Goal: Task Accomplishment & Management: Use online tool/utility

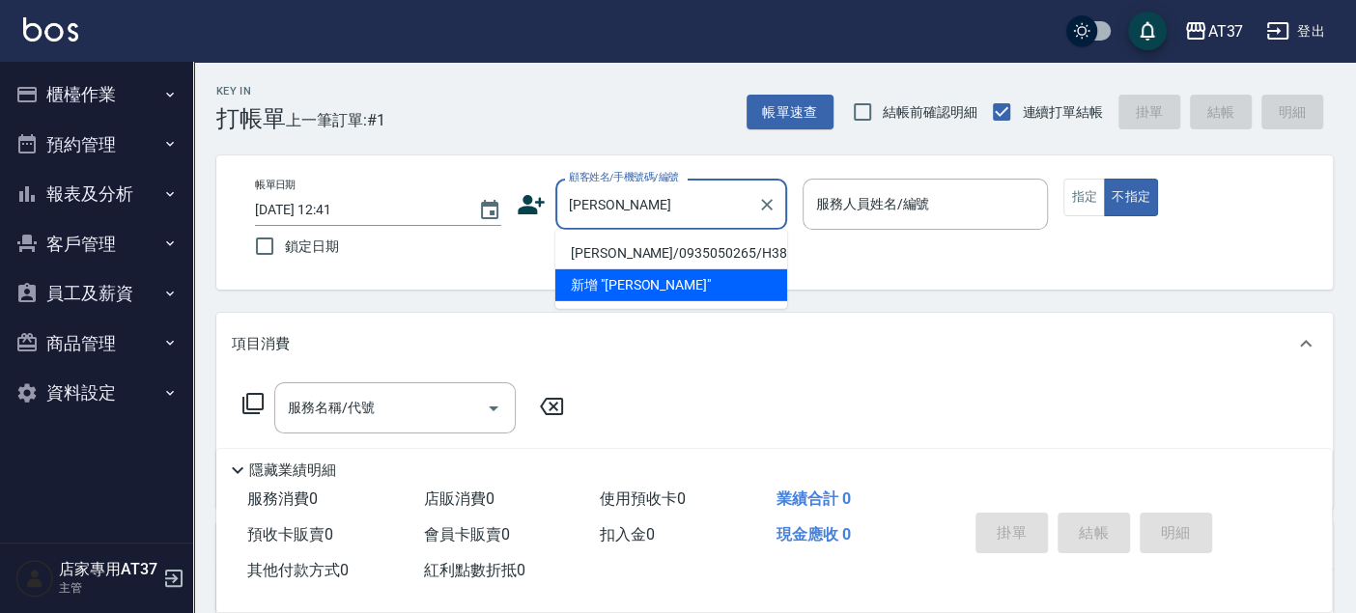
click at [724, 248] on li "[PERSON_NAME]/0935050265/H387" at bounding box center [671, 254] width 232 height 32
type input "[PERSON_NAME]/0935050265/H387"
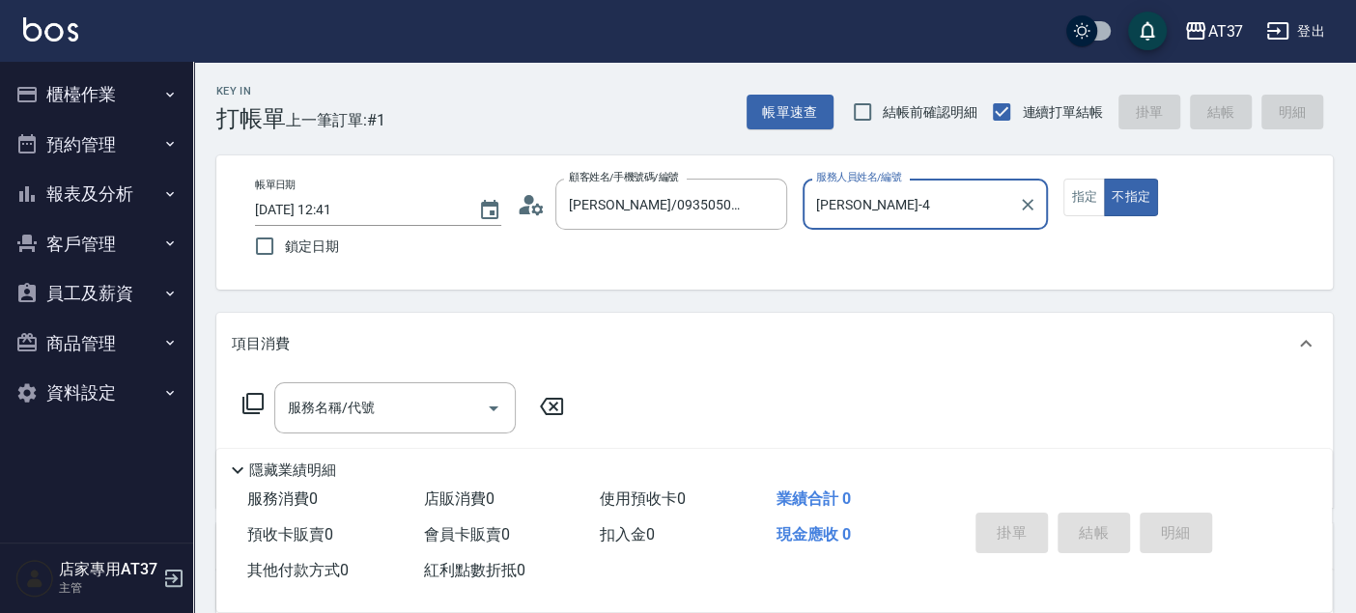
type input "[PERSON_NAME]-4"
click at [1073, 192] on button "指定" at bounding box center [1084, 198] width 42 height 38
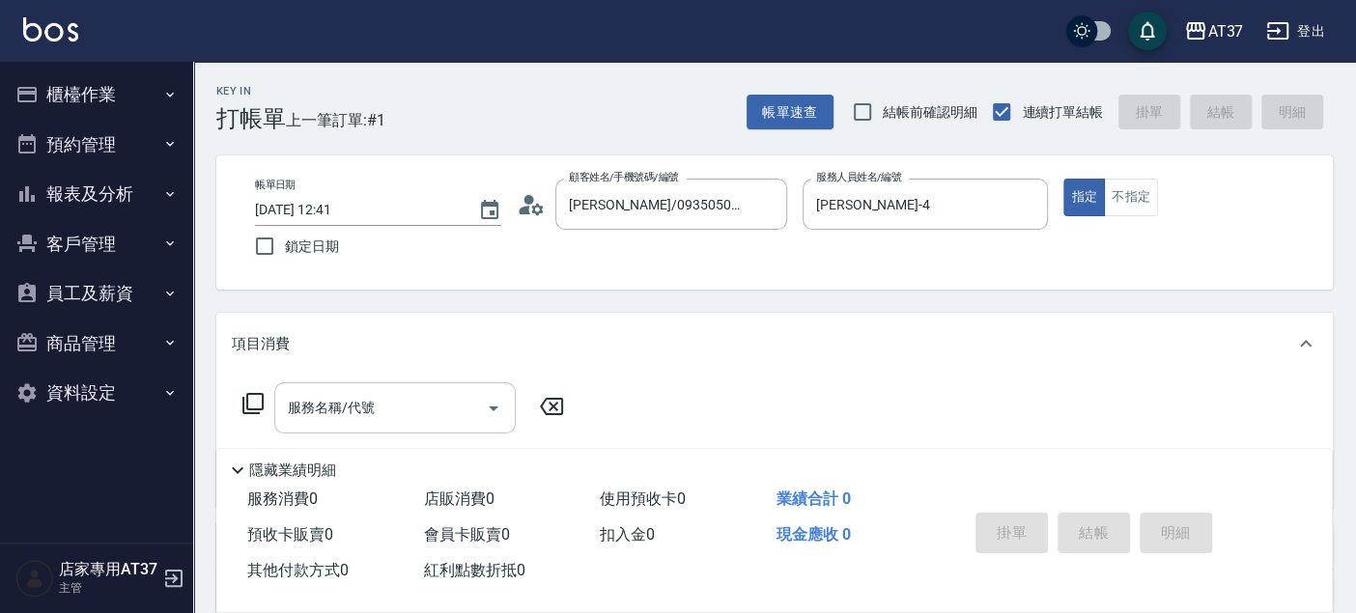
click at [376, 406] on input "服務名稱/代號" at bounding box center [380, 408] width 195 height 34
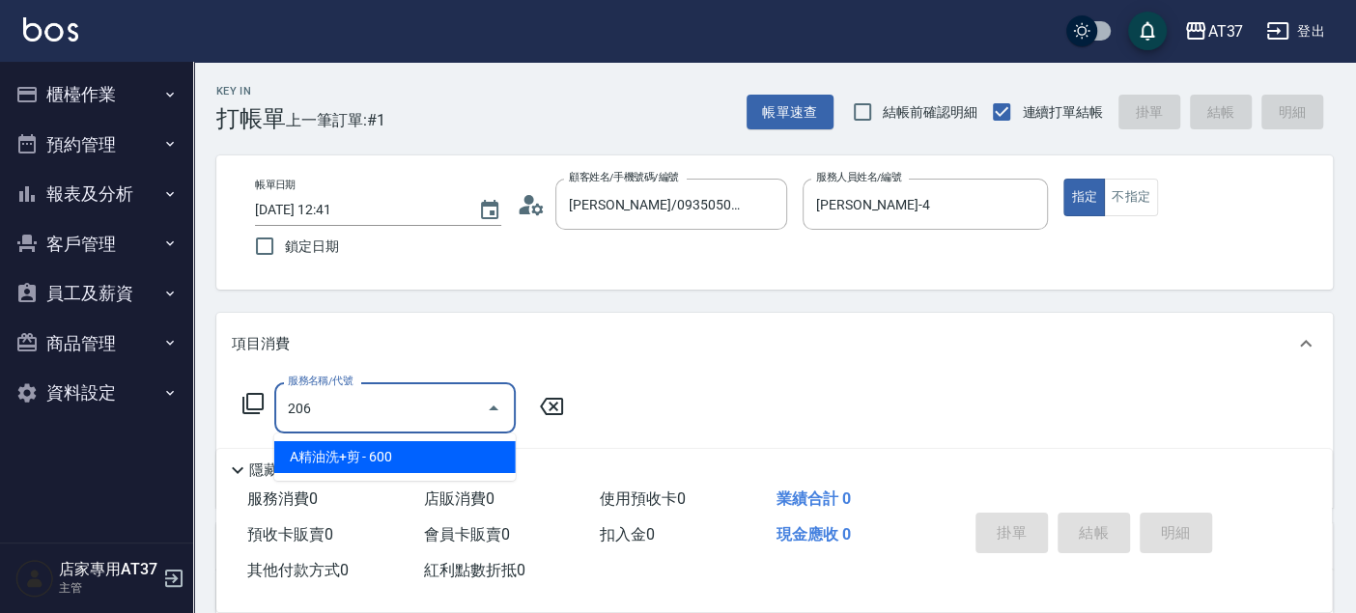
type input "A精油洗+剪(206)"
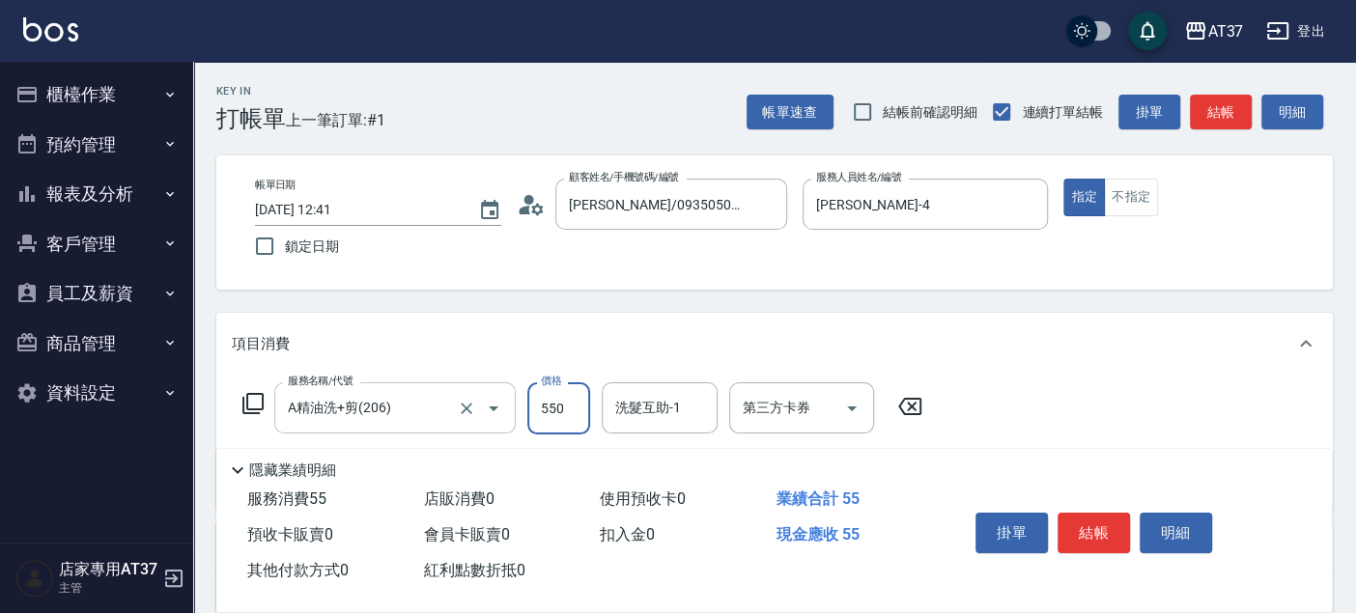
type input "550"
type input "2"
click at [799, 309] on div "Key In 打帳單 上一筆訂單:#1 帳單速查 結帳前確認明細 連續打單結帳 掛單 結帳 明細 帳單日期 [DATE] 12:41 鎖定日期 顧客姓名/手機…" at bounding box center [774, 500] width 1162 height 877
click at [1078, 516] on button "結帳" at bounding box center [1093, 533] width 72 height 41
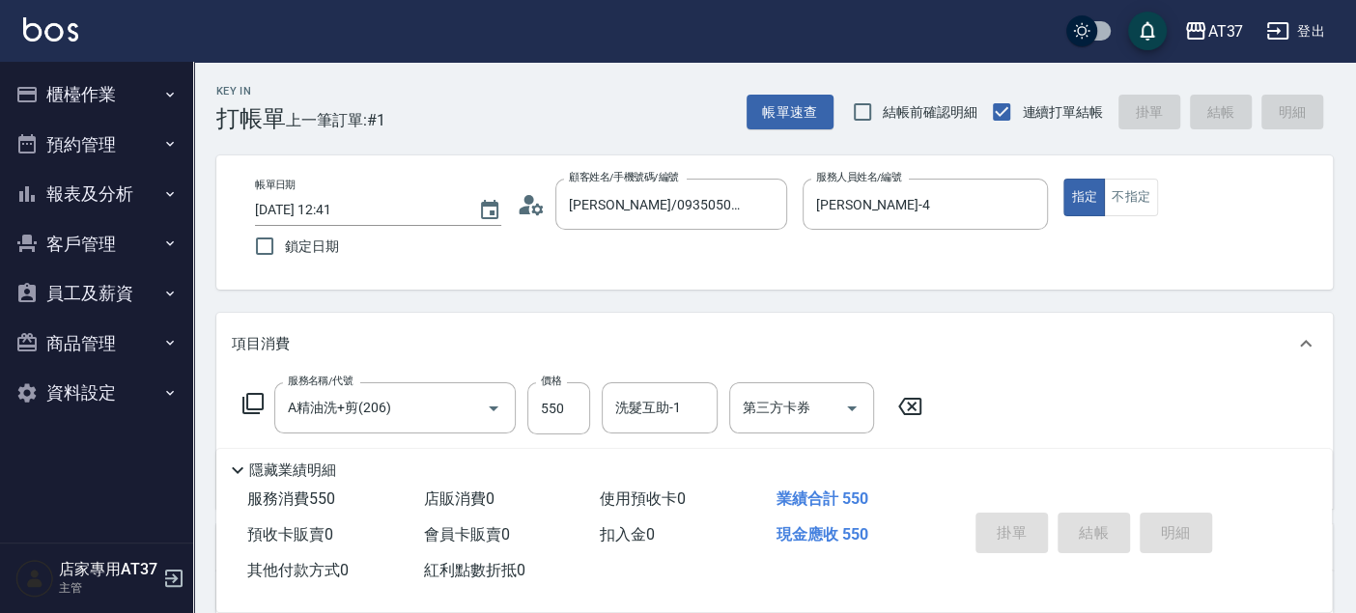
type input "[DATE] 13:23"
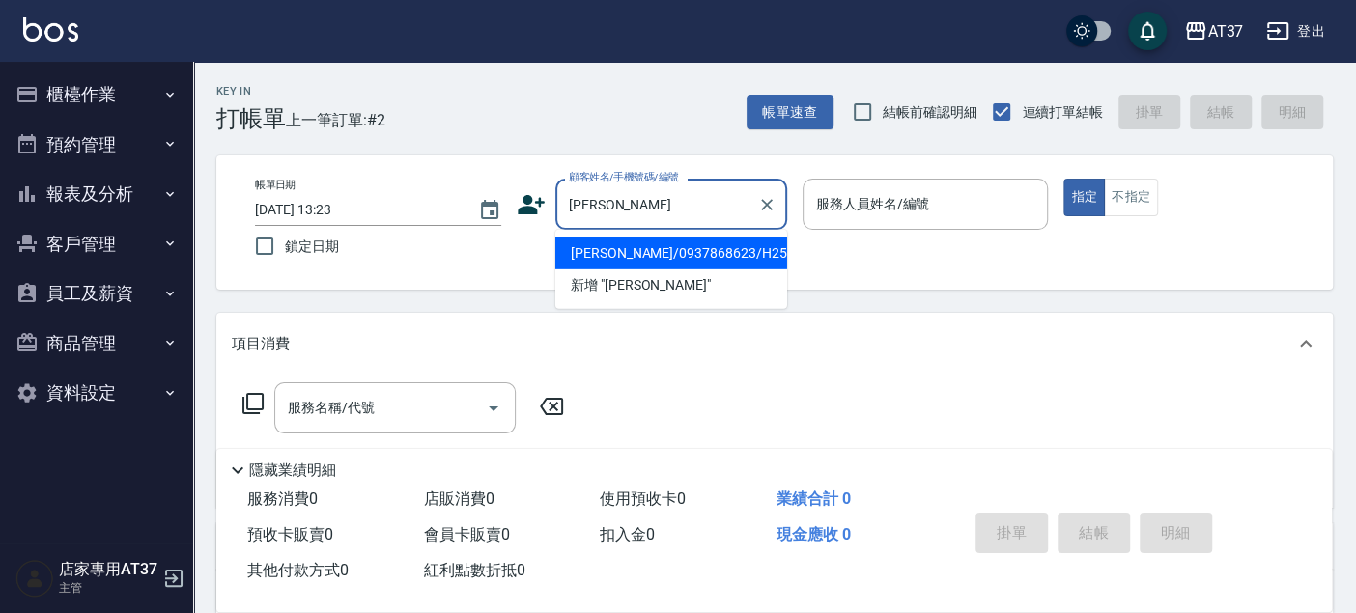
click at [632, 260] on li "[PERSON_NAME]/0937868623/H253" at bounding box center [671, 254] width 232 height 32
type input "[PERSON_NAME]/0937868623/H253"
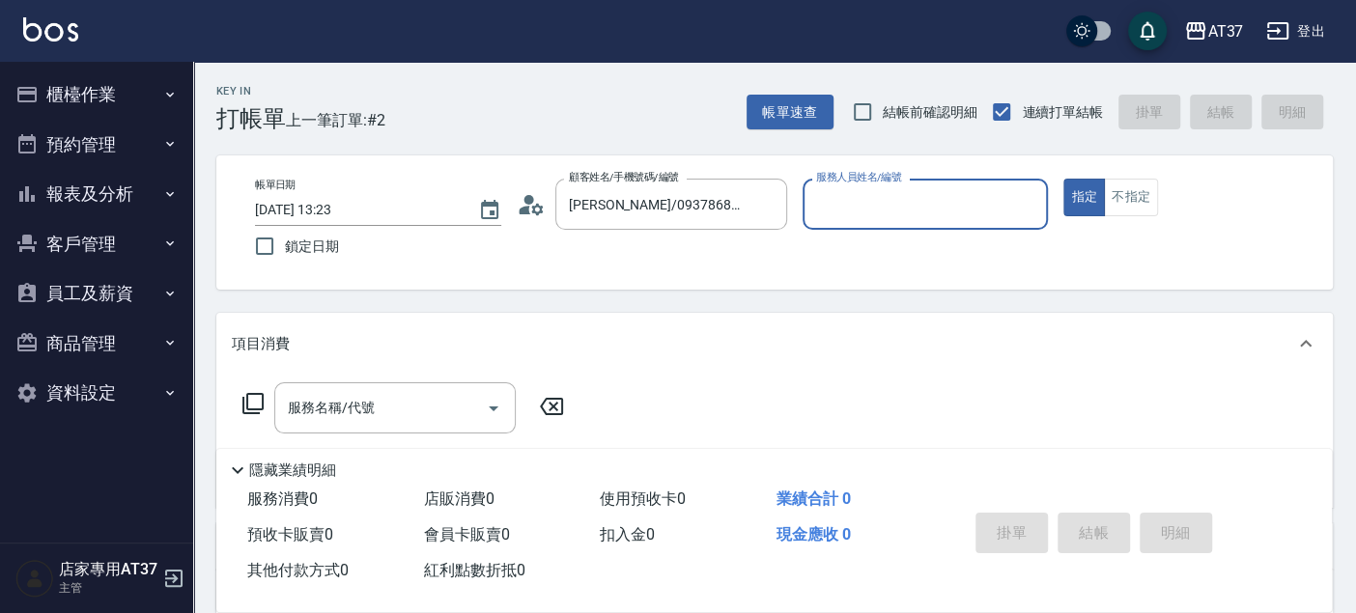
type input "[PERSON_NAME]-4"
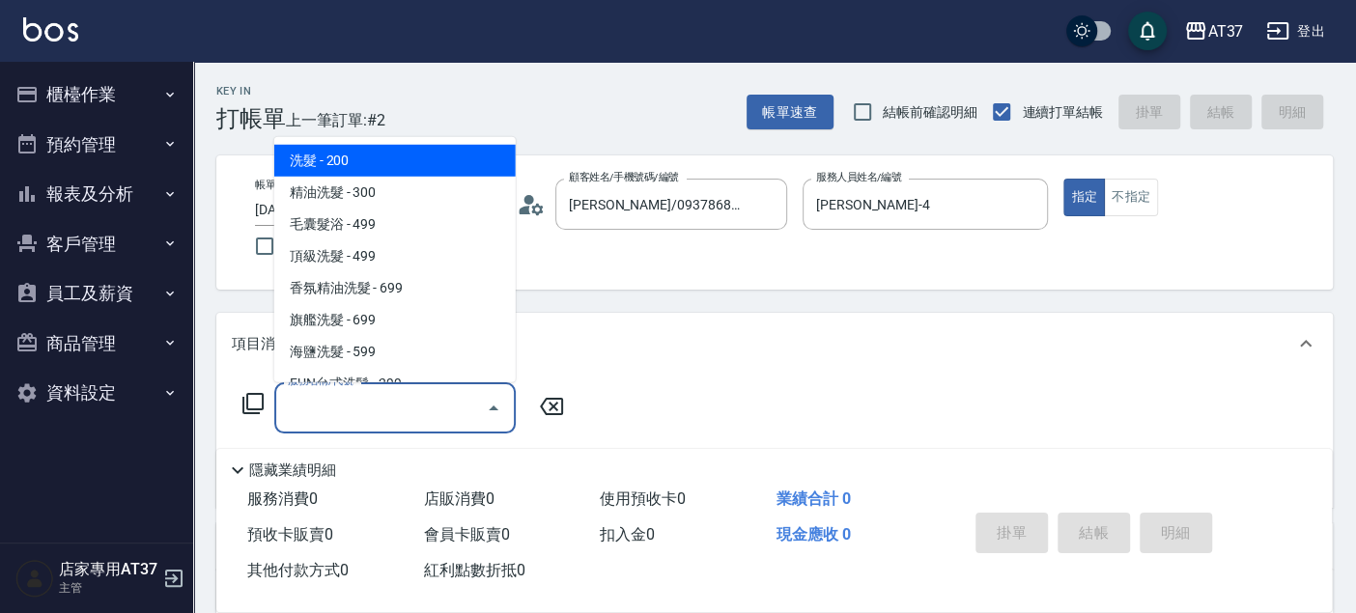
drag, startPoint x: 380, startPoint y: 406, endPoint x: 324, endPoint y: 403, distance: 56.1
click at [379, 406] on input "服務名稱/代號" at bounding box center [380, 408] width 195 height 34
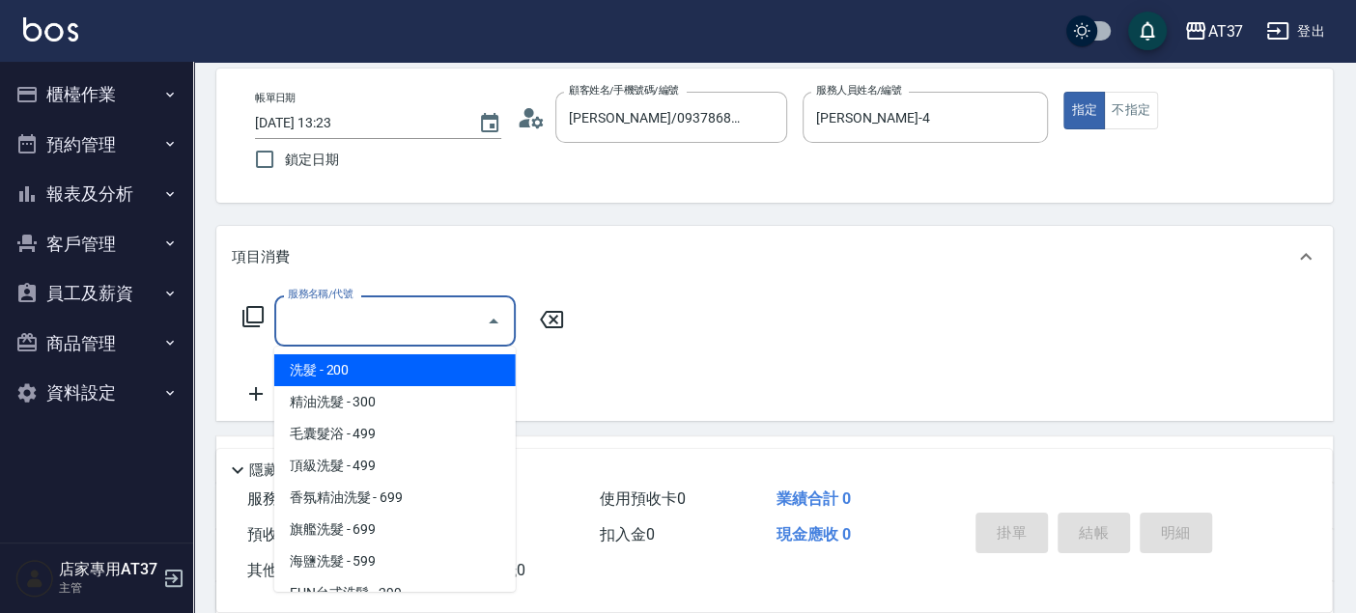
scroll to position [107, 0]
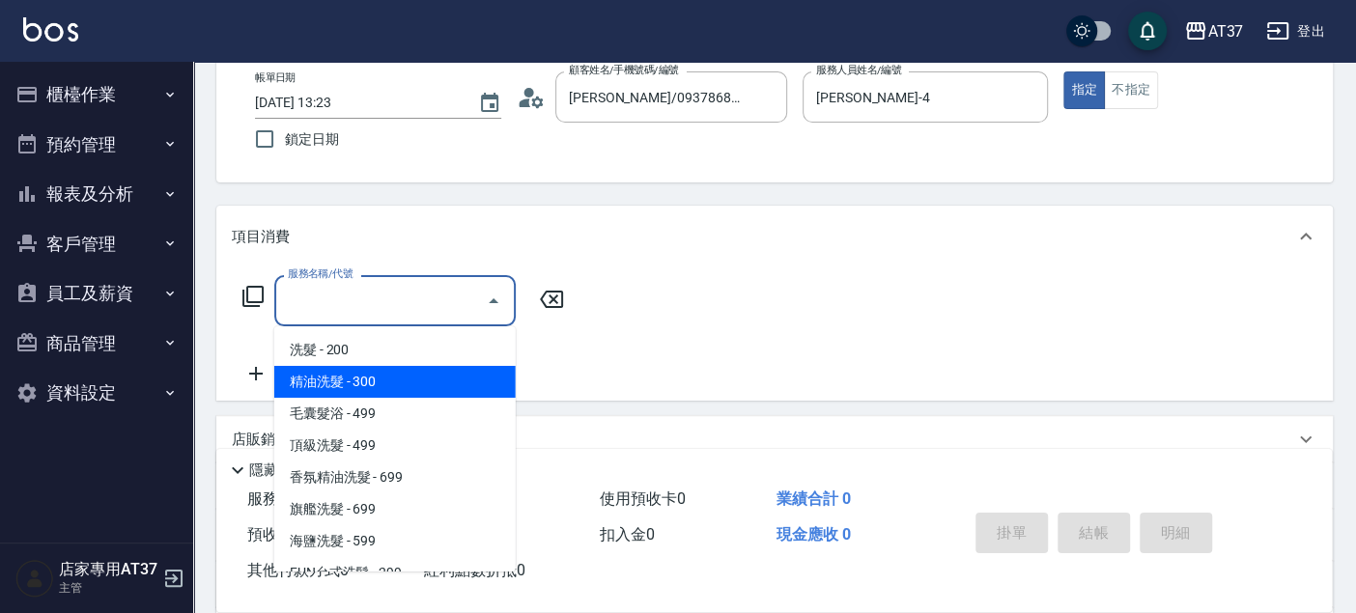
click at [182, 350] on button "商品管理" at bounding box center [97, 344] width 178 height 50
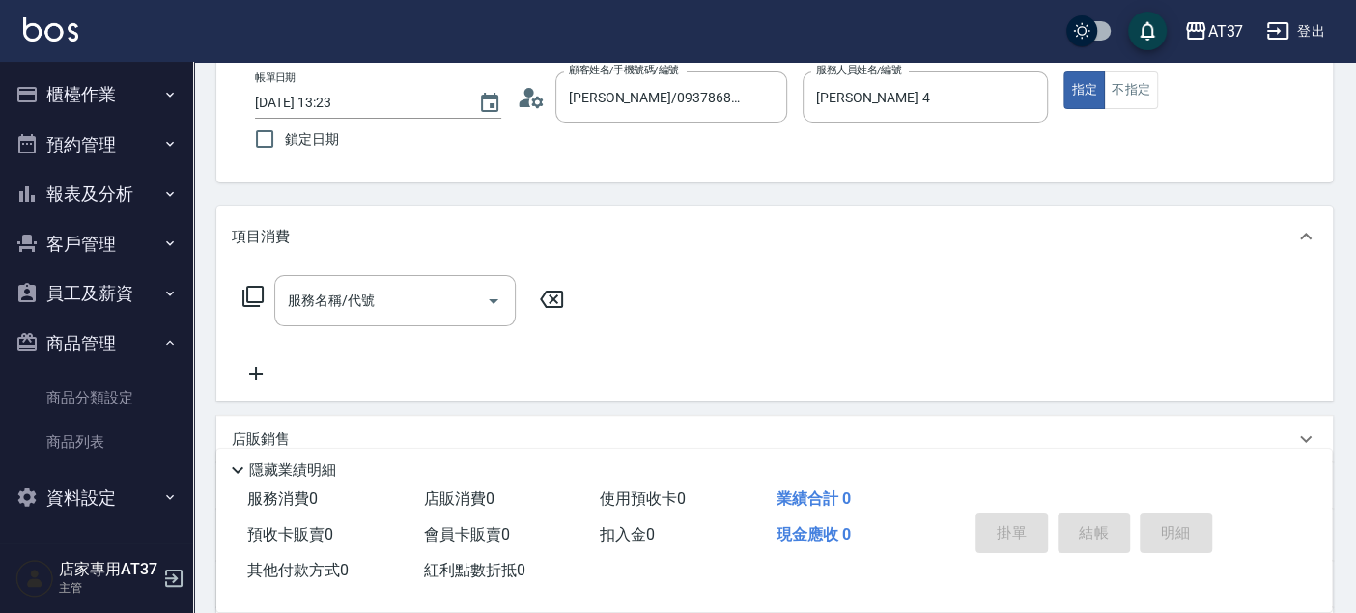
click at [182, 350] on nav "櫃檯作業 打帳單 帳單列表 現金收支登錄 材料自購登錄 每日結帳 排班表 現場電腦打卡 預約管理 預約管理 單日預約紀錄 單週預約紀錄 報表及分析 報表目錄 …" at bounding box center [96, 302] width 193 height 481
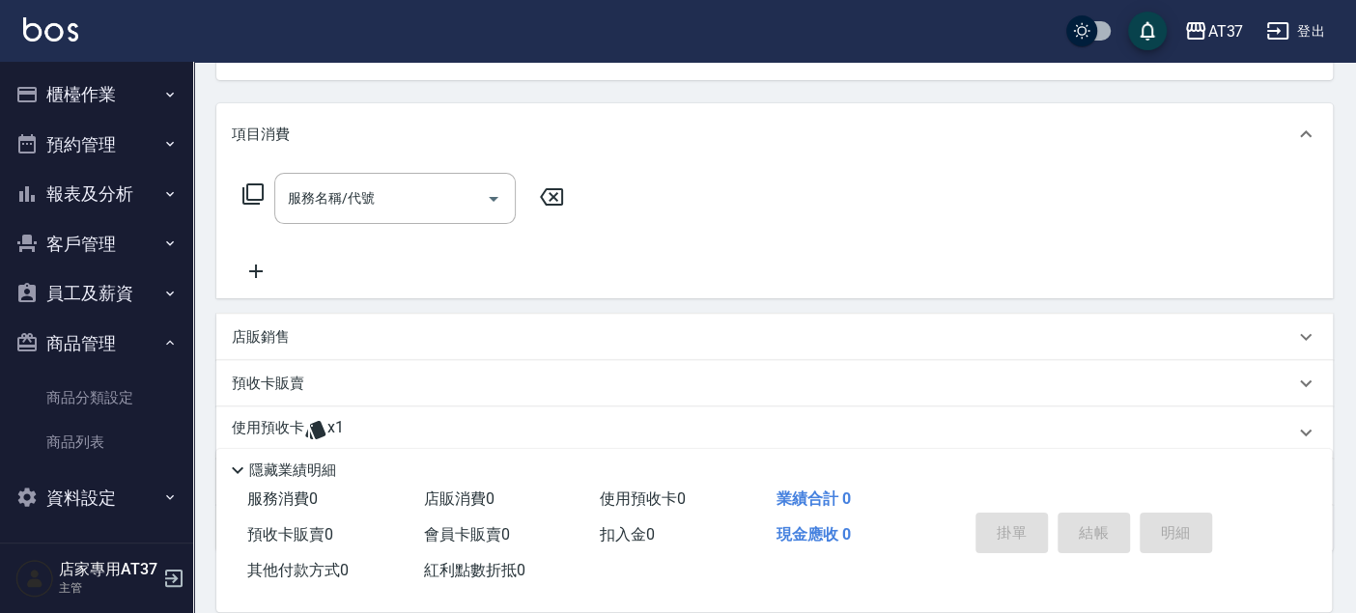
scroll to position [322, 0]
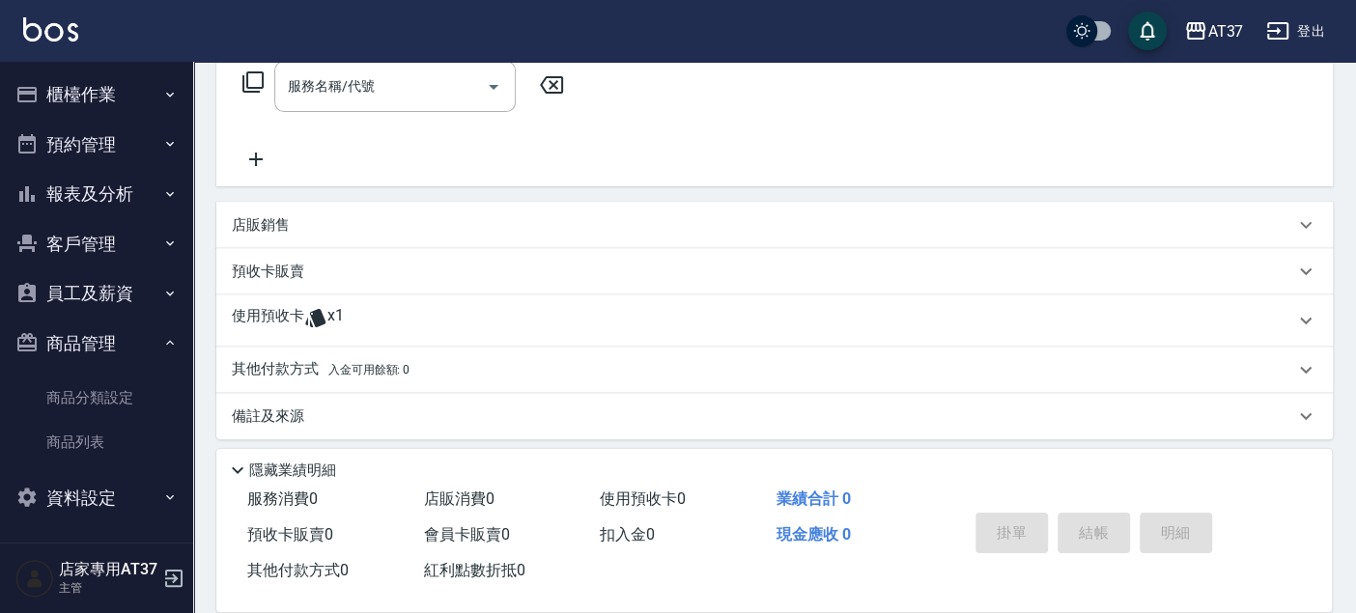
click at [314, 324] on icon at bounding box center [315, 317] width 23 height 23
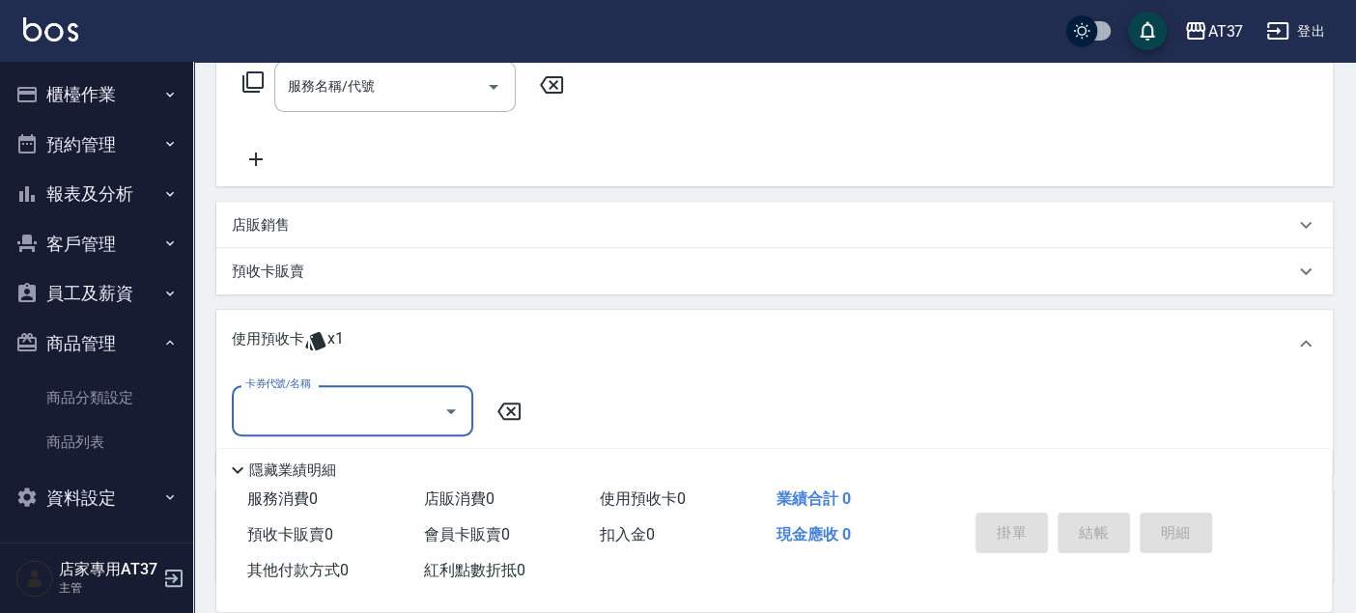
scroll to position [0, 0]
click at [294, 422] on input "卡券代號/名稱" at bounding box center [337, 411] width 195 height 34
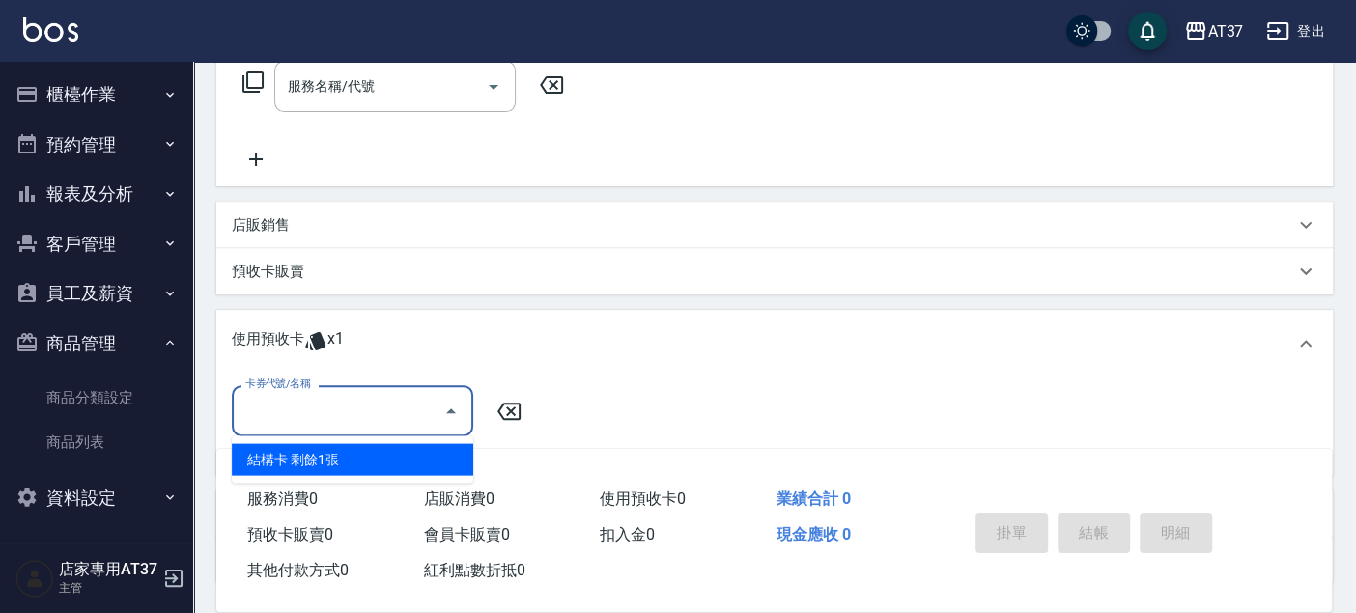
click at [297, 453] on div "結構卡 剩餘1張" at bounding box center [352, 459] width 241 height 32
type input "結構卡"
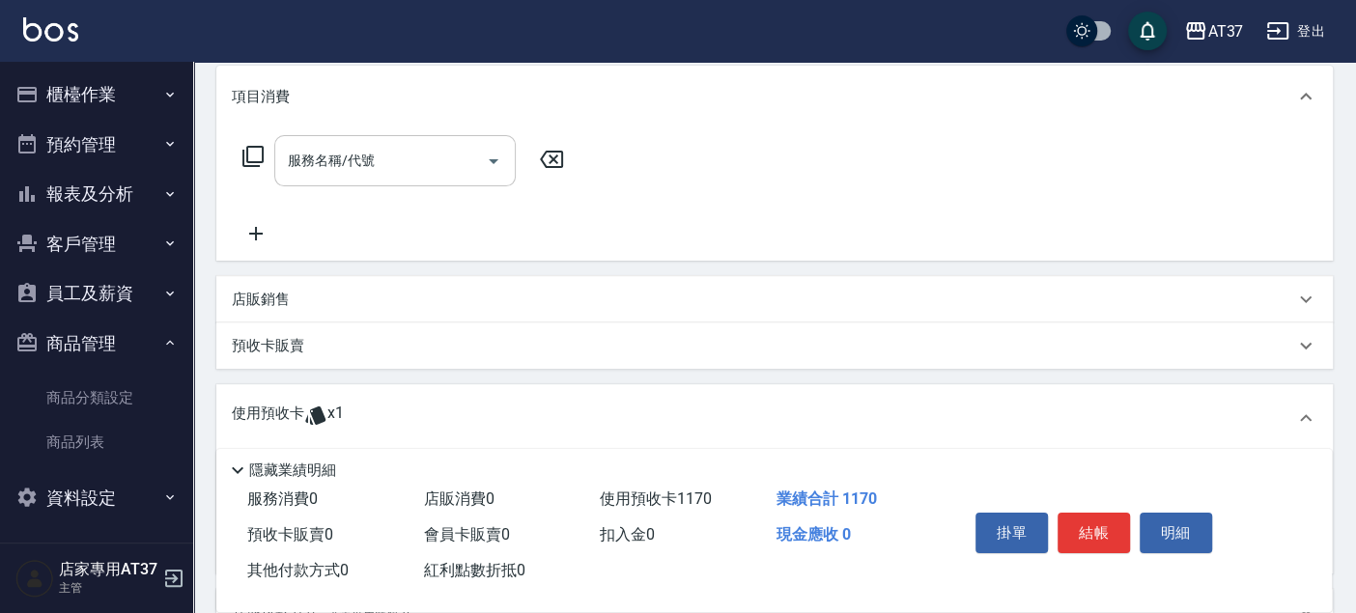
scroll to position [214, 0]
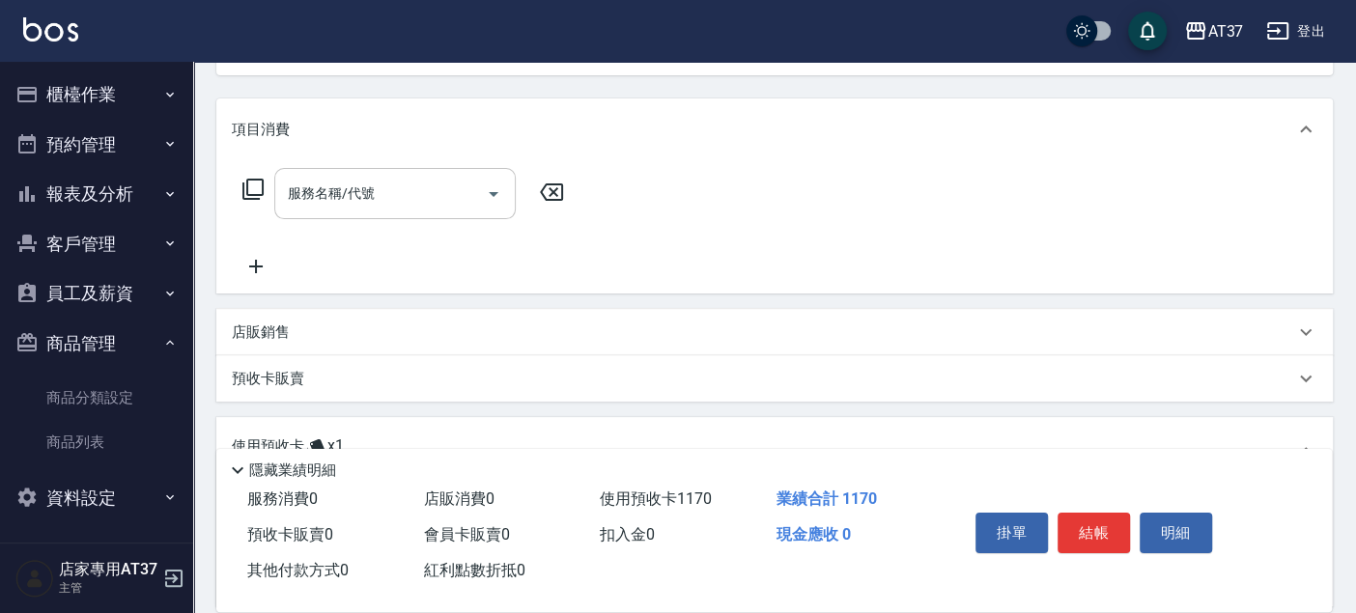
click at [350, 195] on div "服務名稱/代號 服務名稱/代號" at bounding box center [394, 193] width 241 height 51
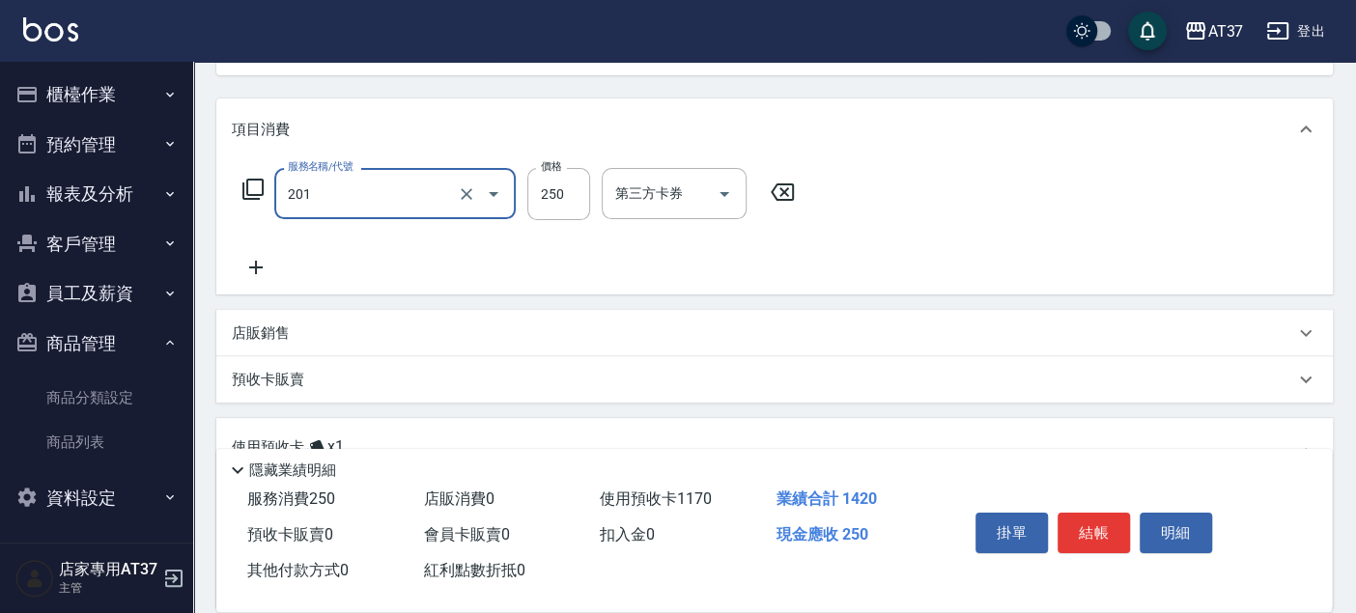
type input "B級單剪(201)"
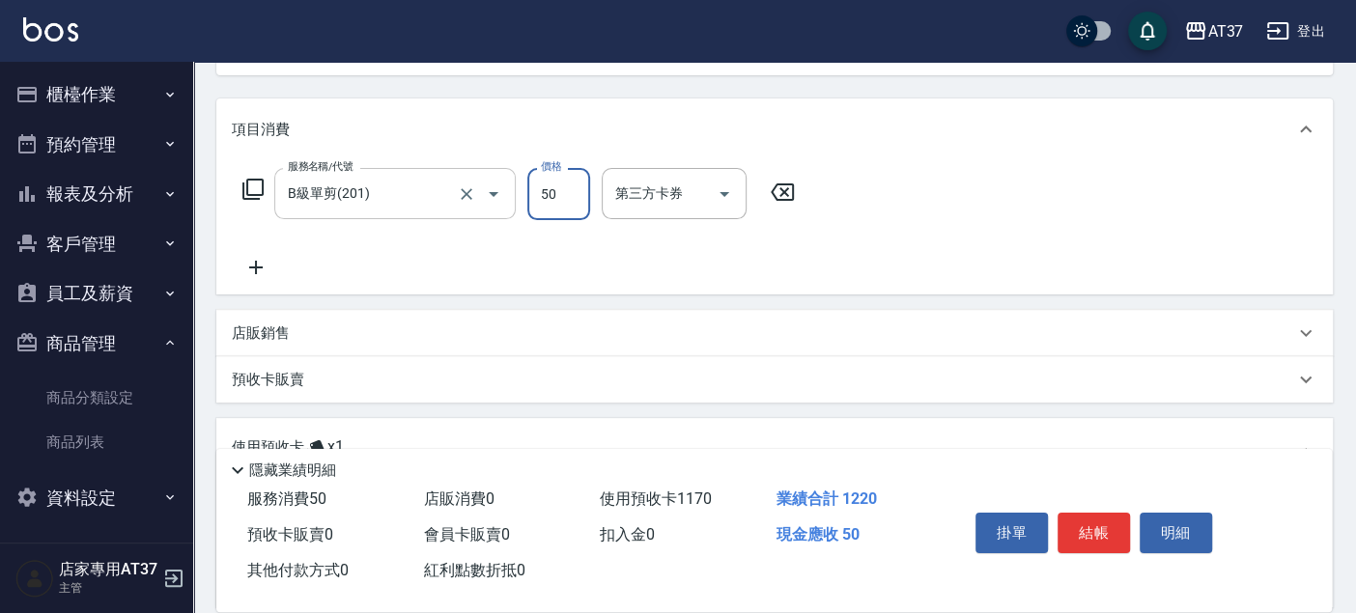
type input "50"
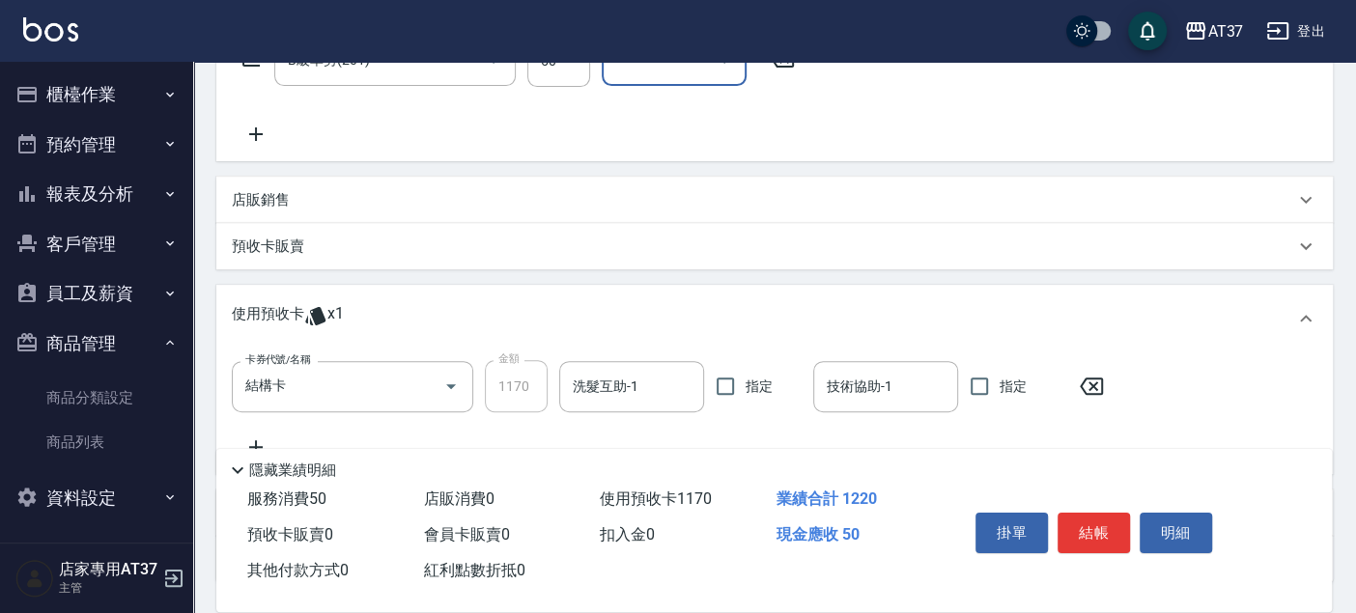
scroll to position [498, 0]
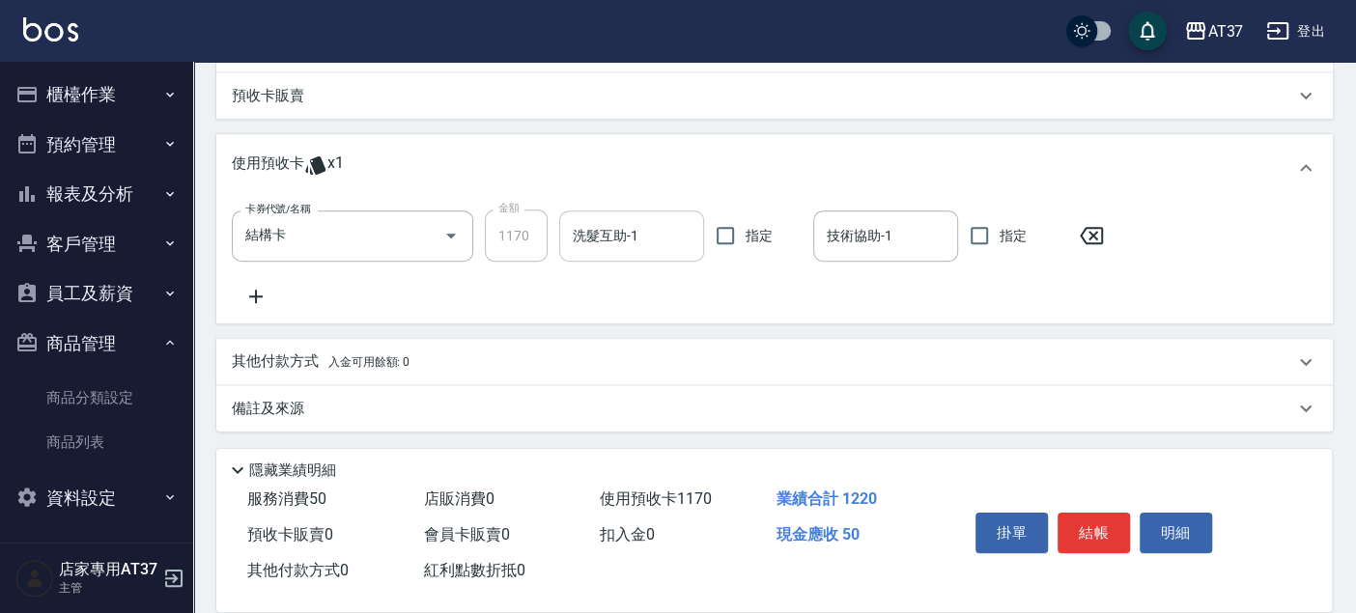
click at [593, 231] on input "洗髮互助-1" at bounding box center [631, 236] width 127 height 34
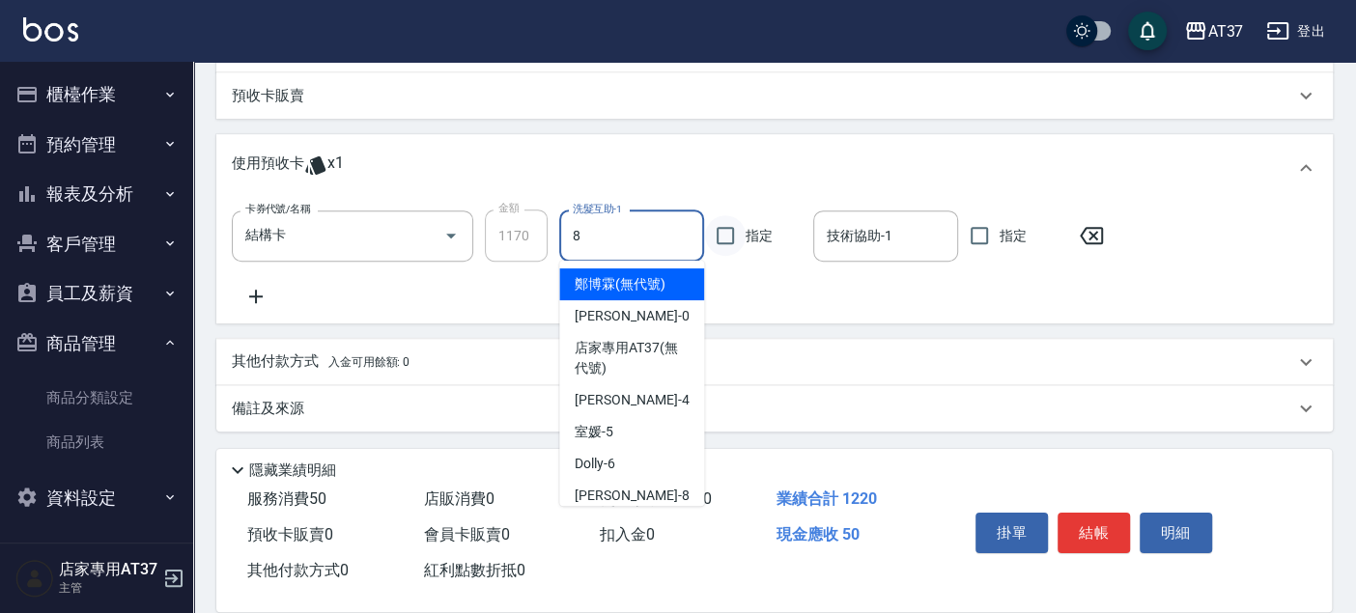
type input "Peggy-8"
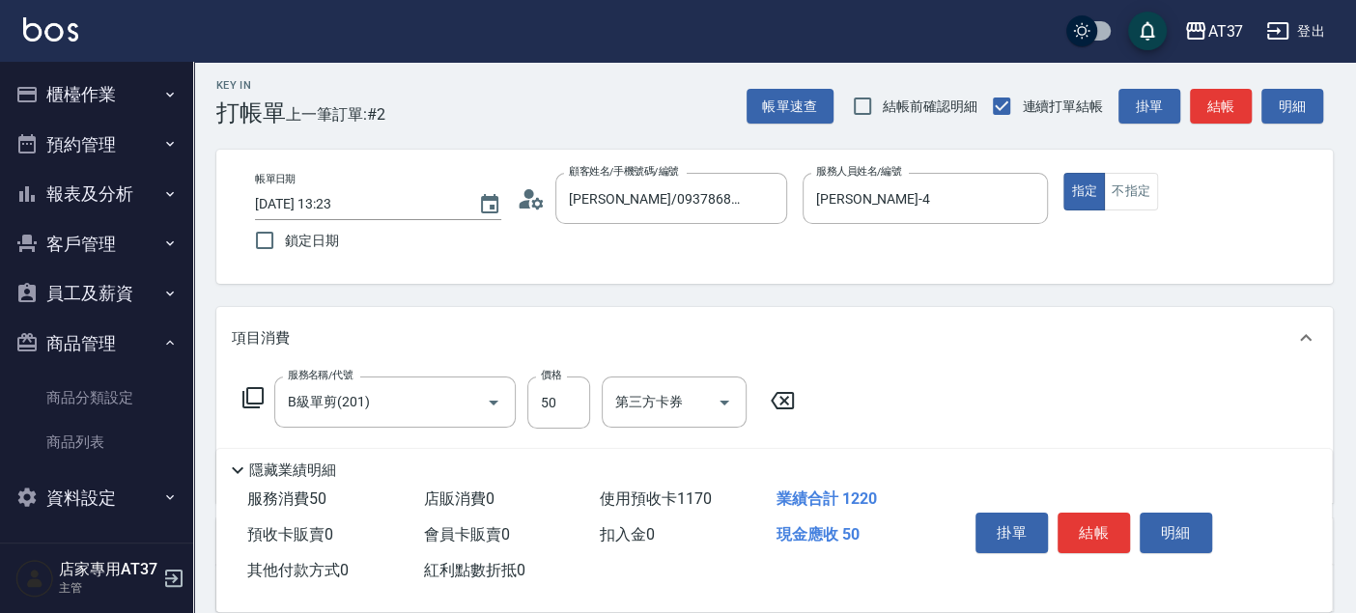
scroll to position [0, 0]
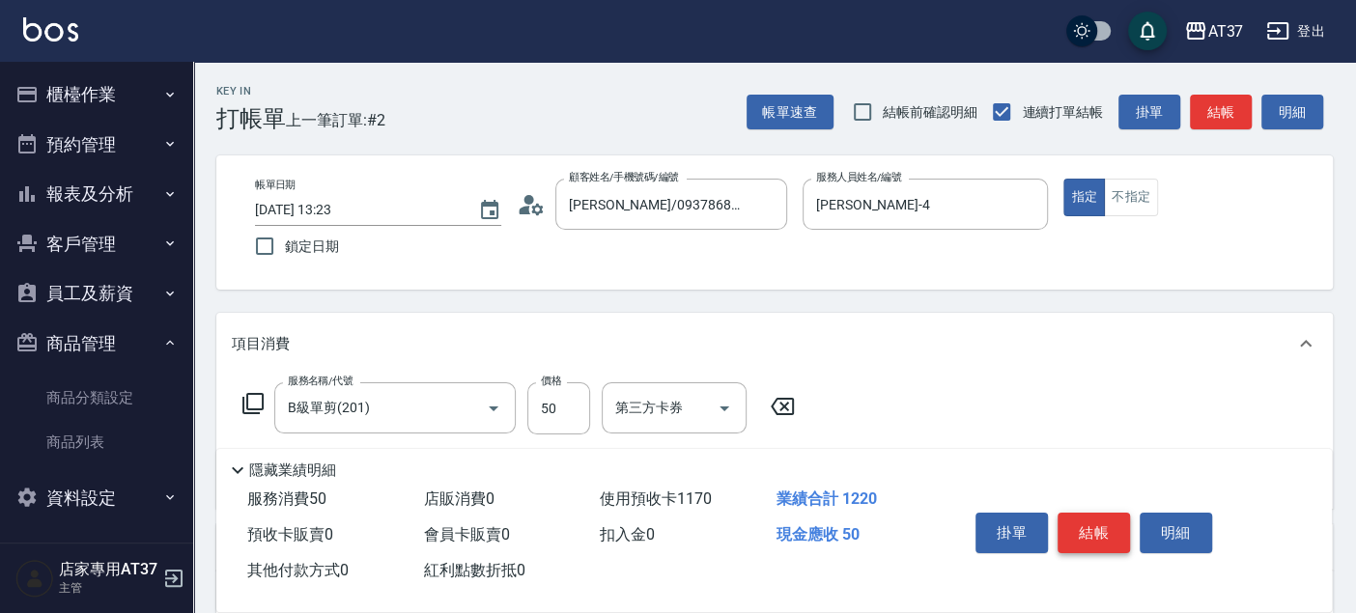
click at [1088, 523] on button "結帳" at bounding box center [1093, 533] width 72 height 41
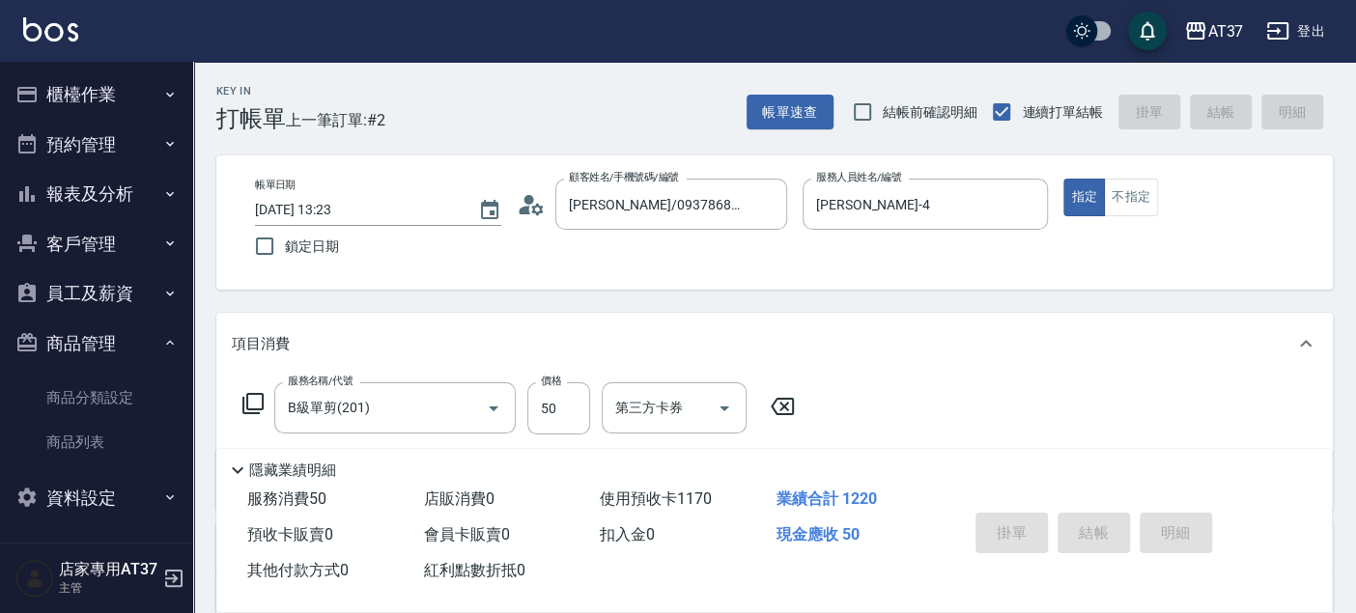
type input "[DATE] 13:24"
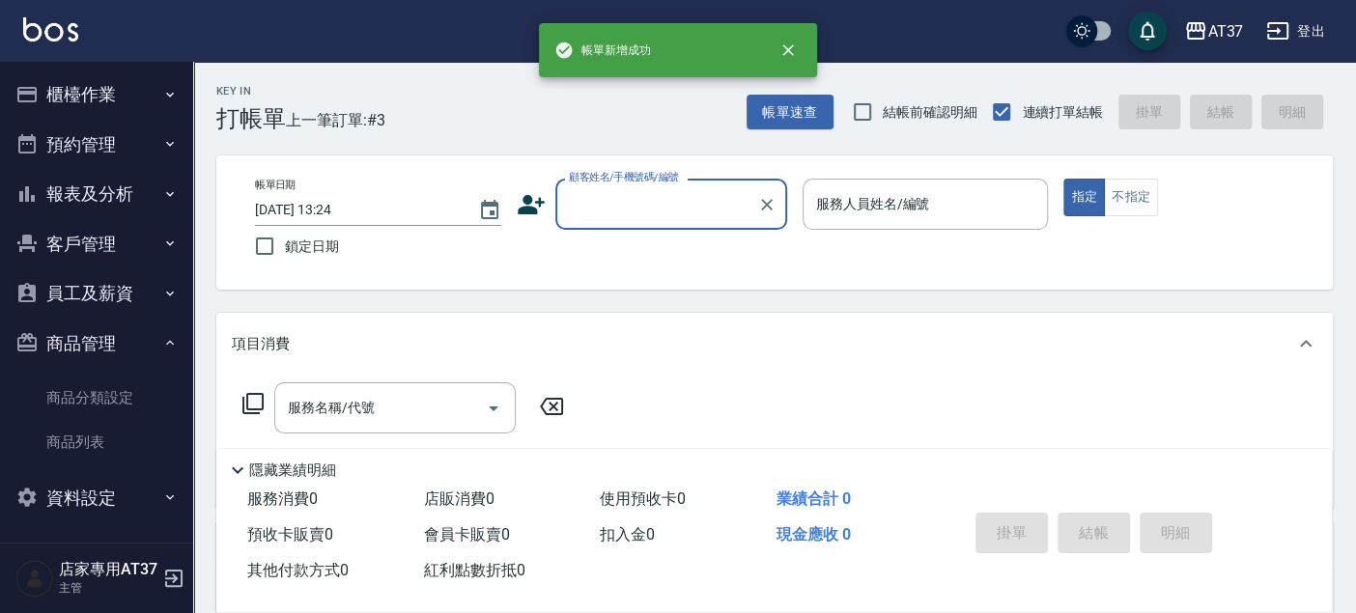
click at [106, 200] on button "報表及分析" at bounding box center [97, 194] width 178 height 50
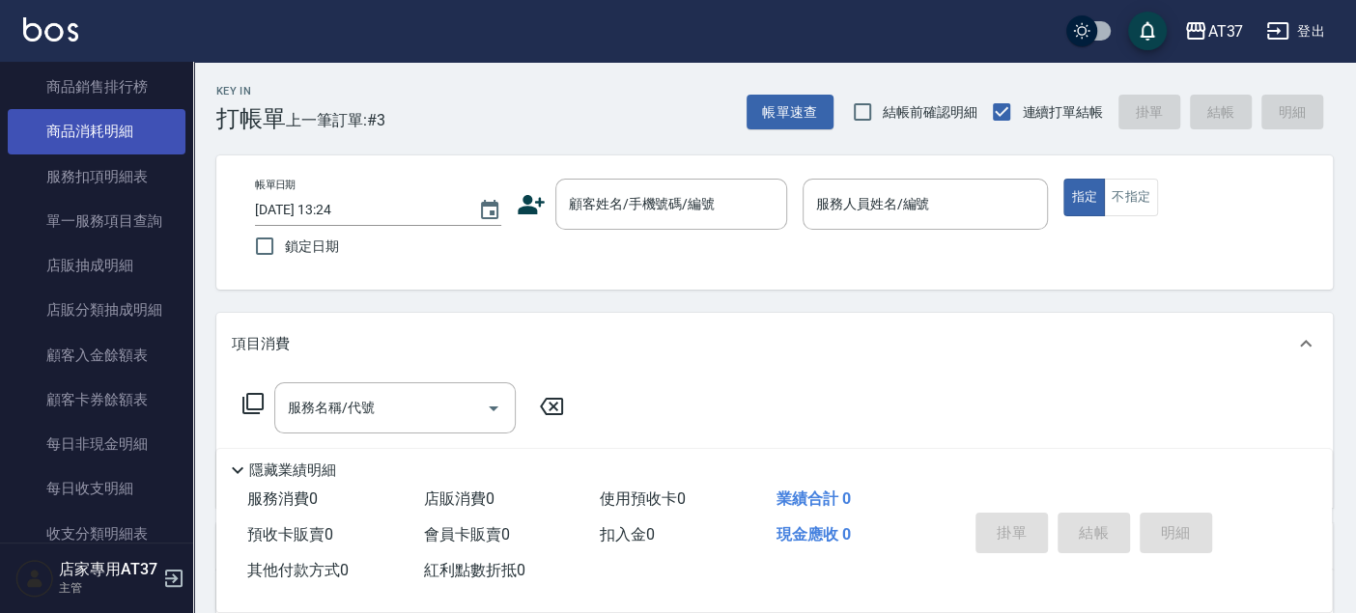
scroll to position [750, 0]
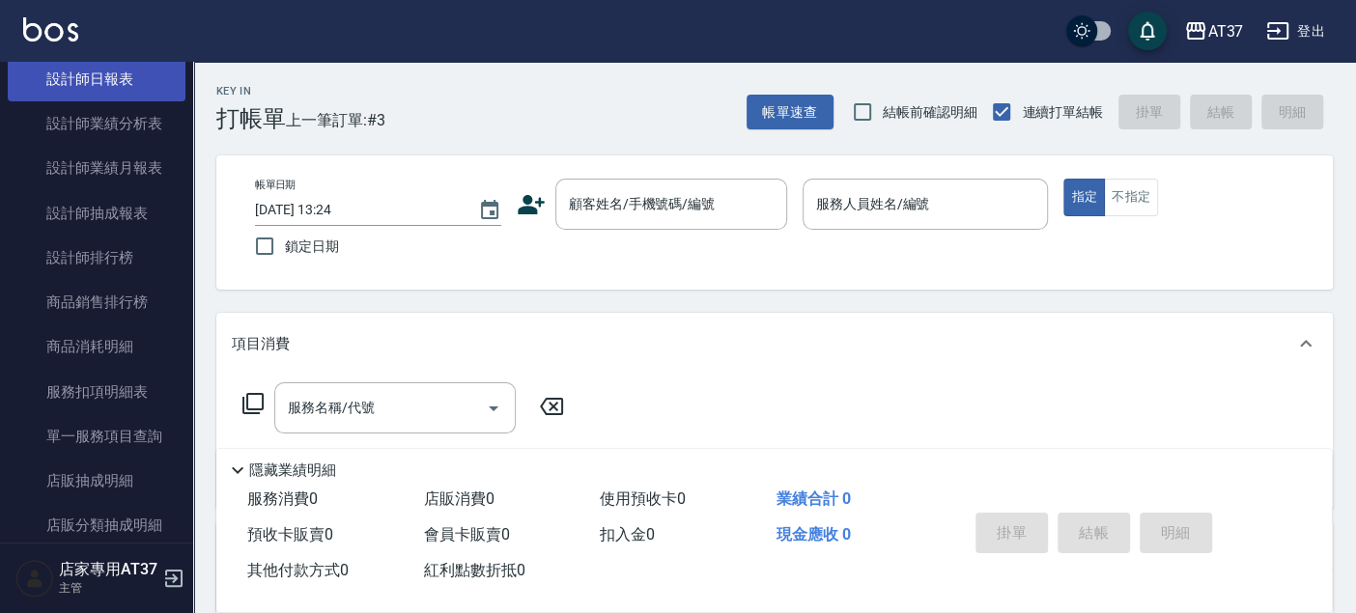
click at [119, 91] on link "設計師日報表" at bounding box center [97, 79] width 178 height 44
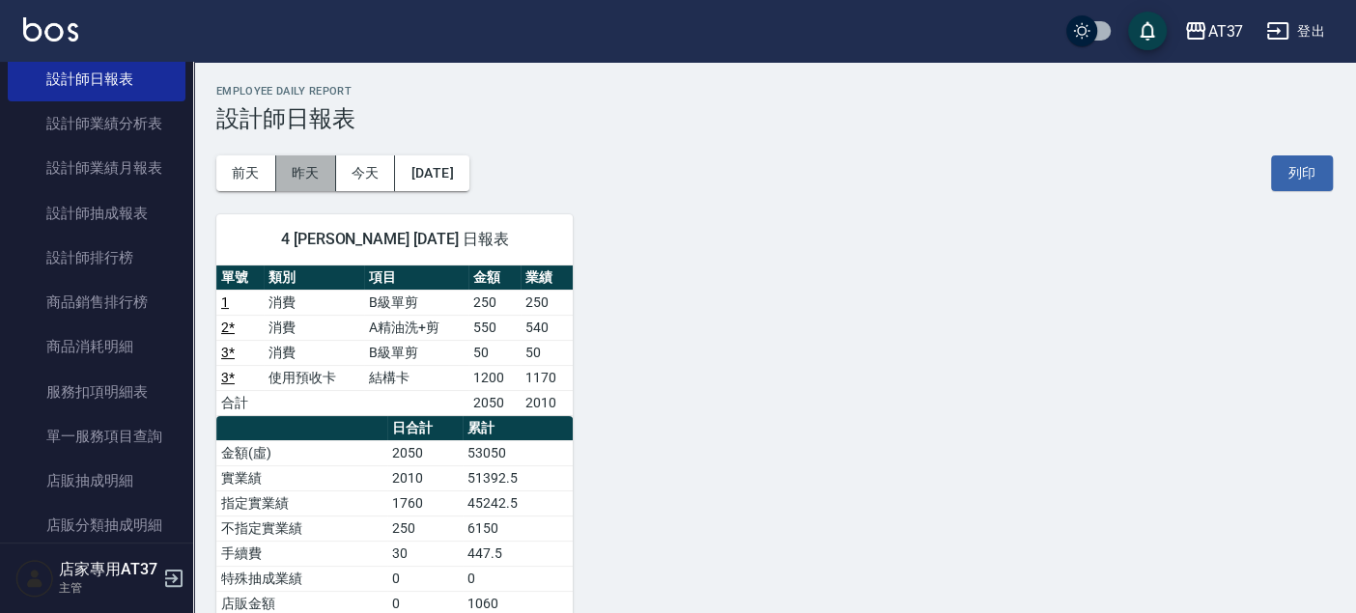
click at [306, 168] on button "昨天" at bounding box center [306, 173] width 60 height 36
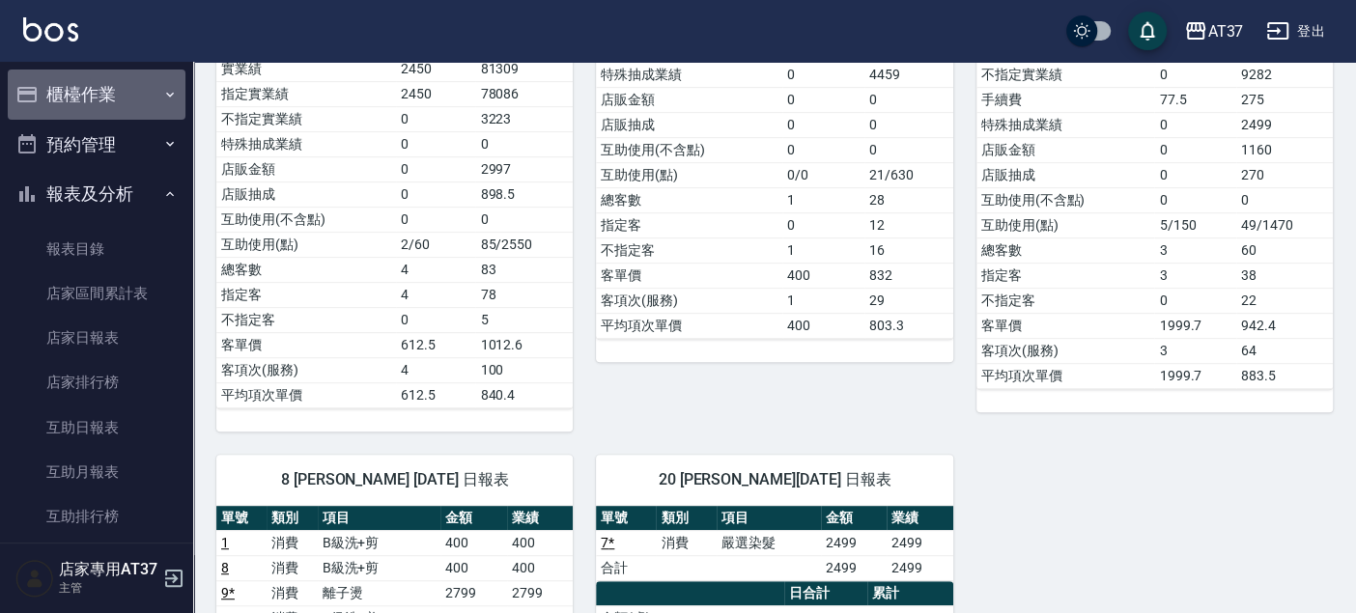
click at [128, 90] on button "櫃檯作業" at bounding box center [97, 95] width 178 height 50
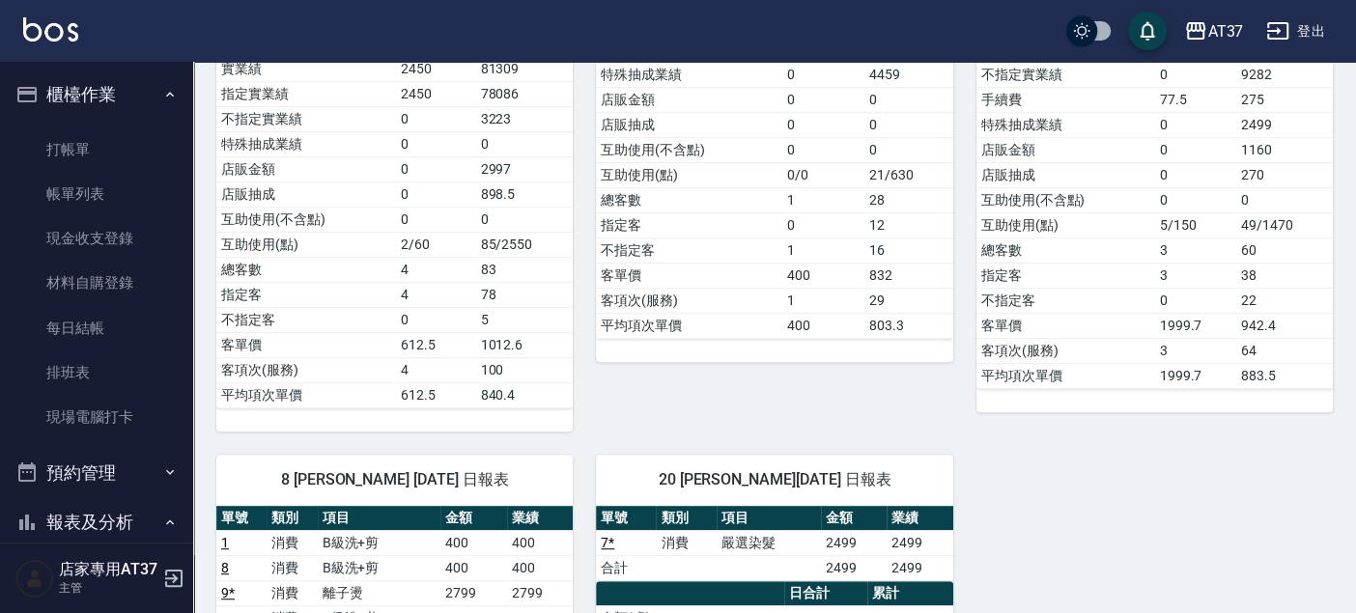
click at [129, 126] on ul "打帳單 帳單列表 現金收支登錄 材料自購登錄 每日結帳 排班表 現場電腦打卡" at bounding box center [97, 284] width 178 height 328
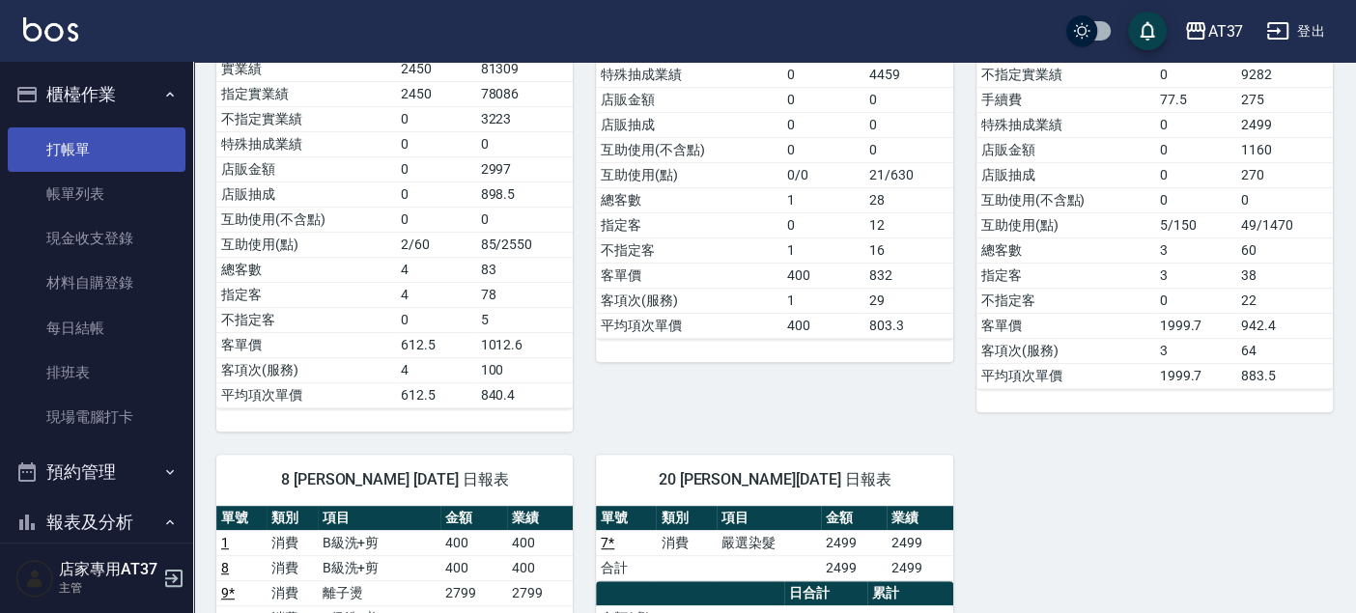
click at [129, 140] on link "打帳單" at bounding box center [97, 149] width 178 height 44
